Goal: Submit feedback/report problem

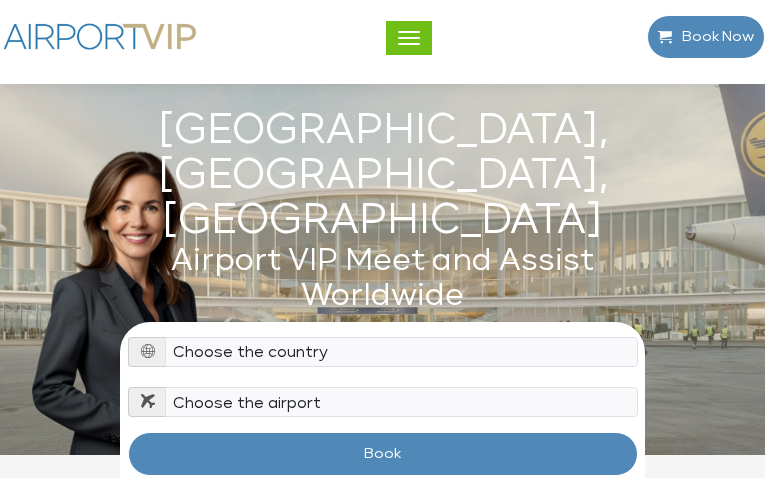
type input "JpkCskfvFSRejrE"
type input "[EMAIL_ADDRESS][DOMAIN_NAME]"
type input "YjLiWQeucat"
type input "[EMAIL_ADDRESS][DOMAIN_NAME]"
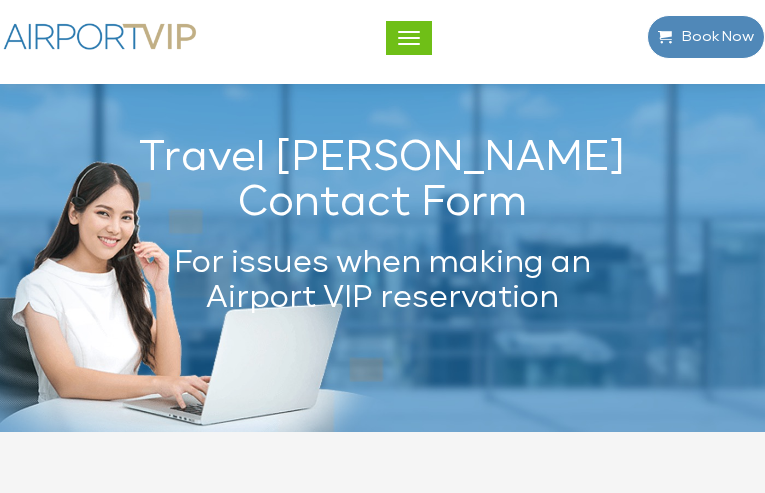
type input "nbKBAKYmIQrE"
type input "[EMAIL_ADDRESS][DOMAIN_NAME]"
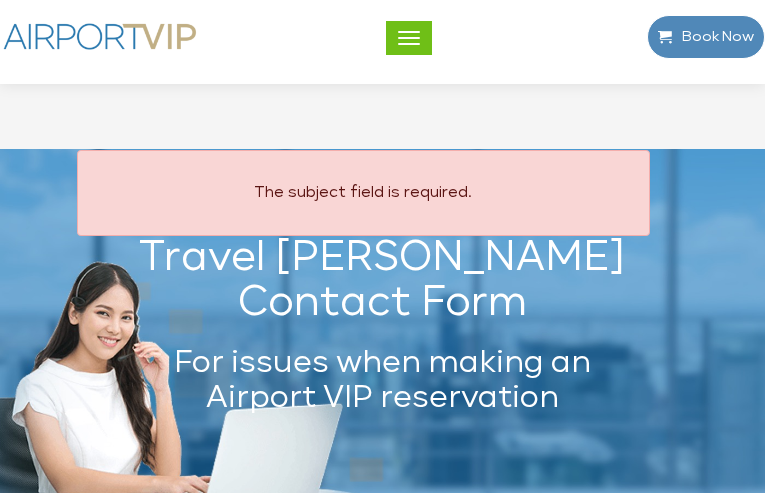
type input "AZmTJDsPUuKq"
type input "[EMAIL_ADDRESS][DOMAIN_NAME]"
select select "1"
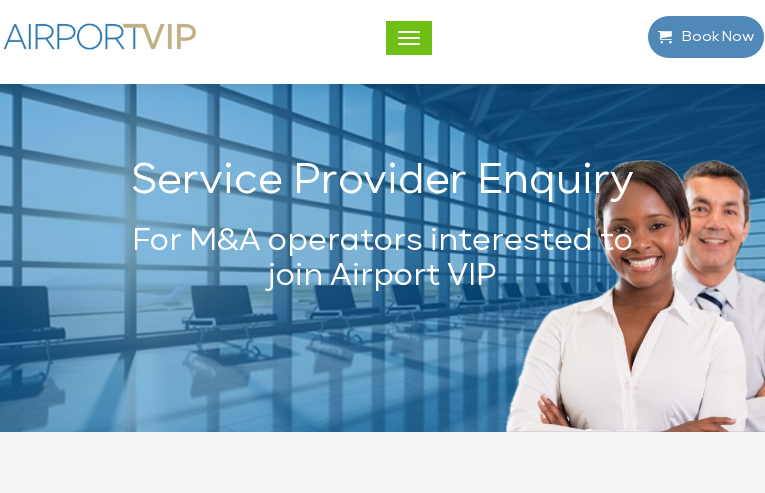
type input "EHGQsshDM"
type input "[EMAIL_ADDRESS][DOMAIN_NAME]"
type input "vWfFeJCzolPvgrQ"
type input "XzpaYTUKuLdpiXGh"
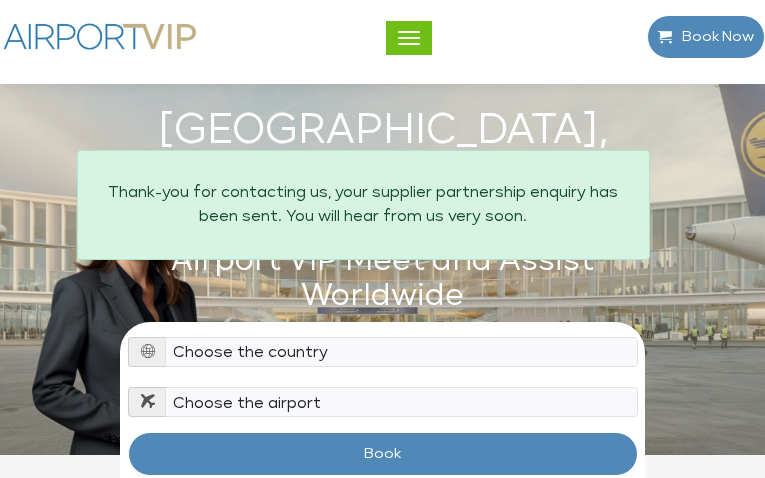
type input "MVmhAbQB"
type input "[EMAIL_ADDRESS][DOMAIN_NAME]"
